Goal: Task Accomplishment & Management: Use online tool/utility

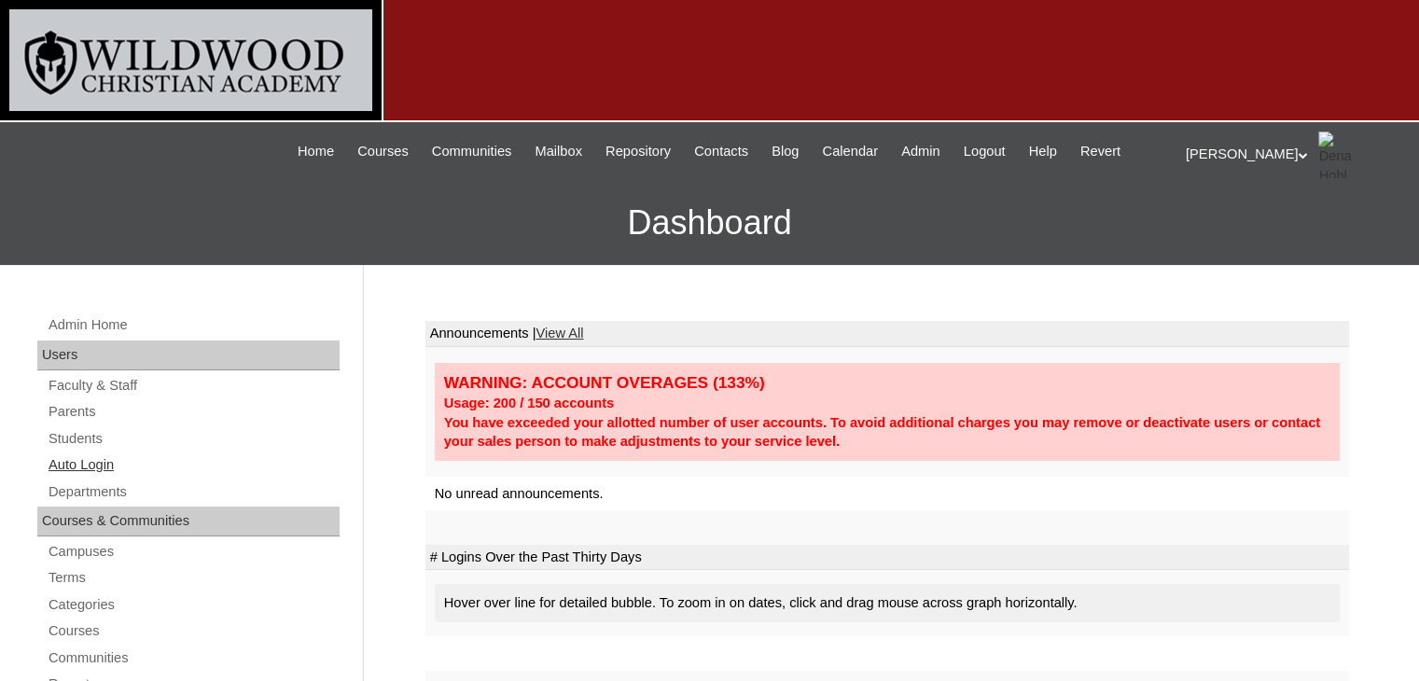
click at [99, 465] on link "Auto Login" at bounding box center [193, 464] width 293 height 23
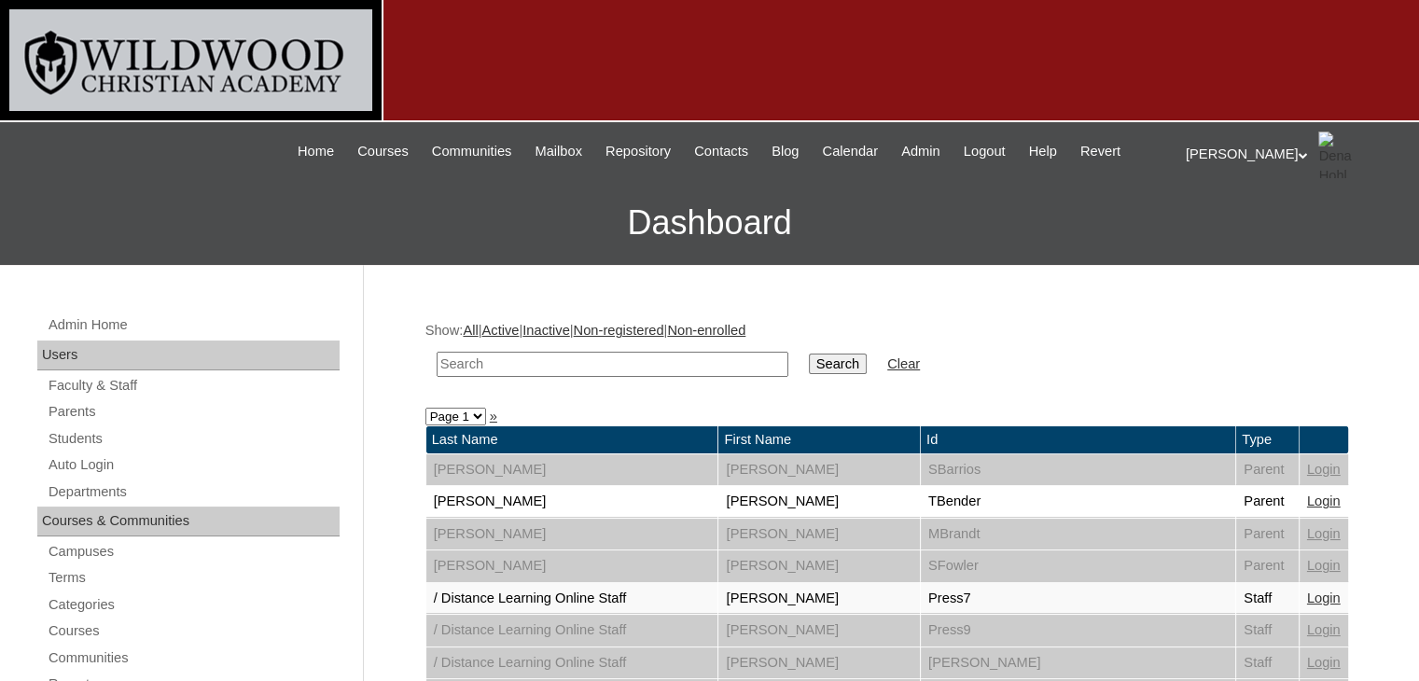
click at [494, 357] on input "text" at bounding box center [613, 364] width 352 height 25
type input "[PERSON_NAME]"
click at [809, 366] on input "Search" at bounding box center [838, 364] width 58 height 21
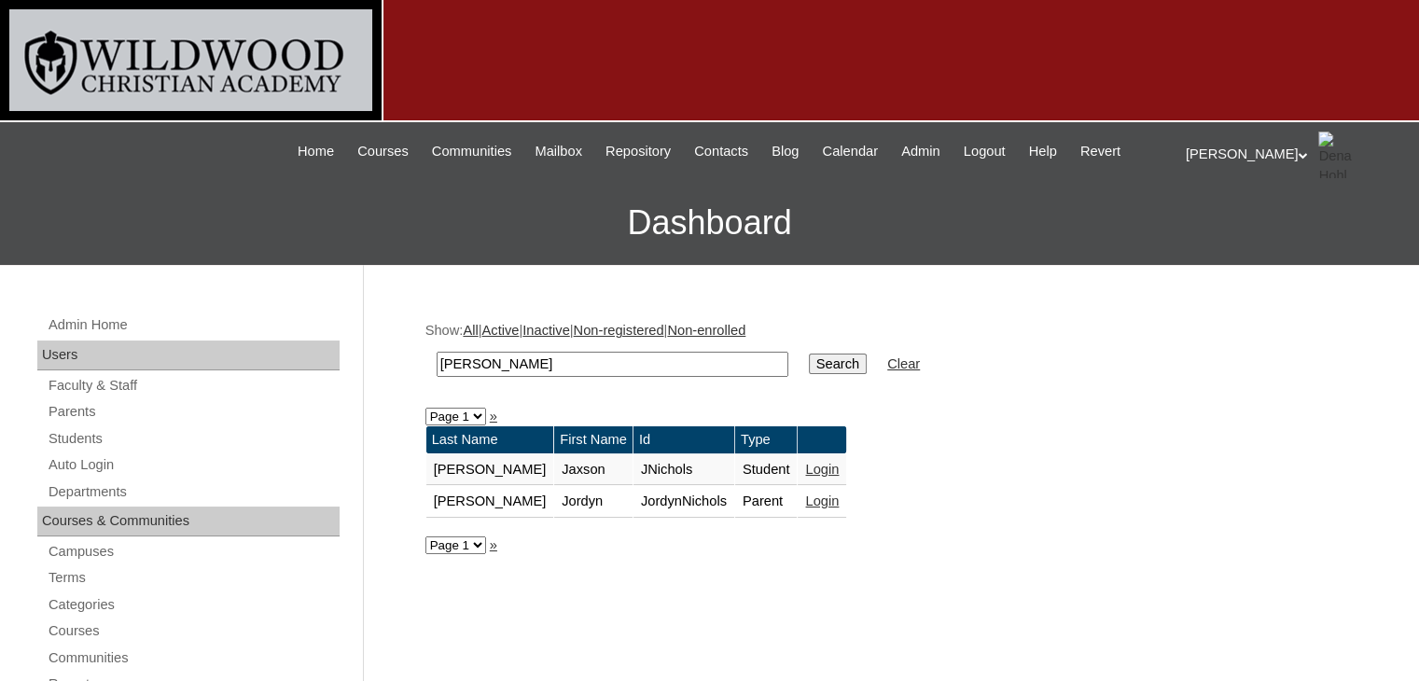
click at [805, 496] on link "Login" at bounding box center [822, 500] width 34 height 15
